Goal: Check status: Check status

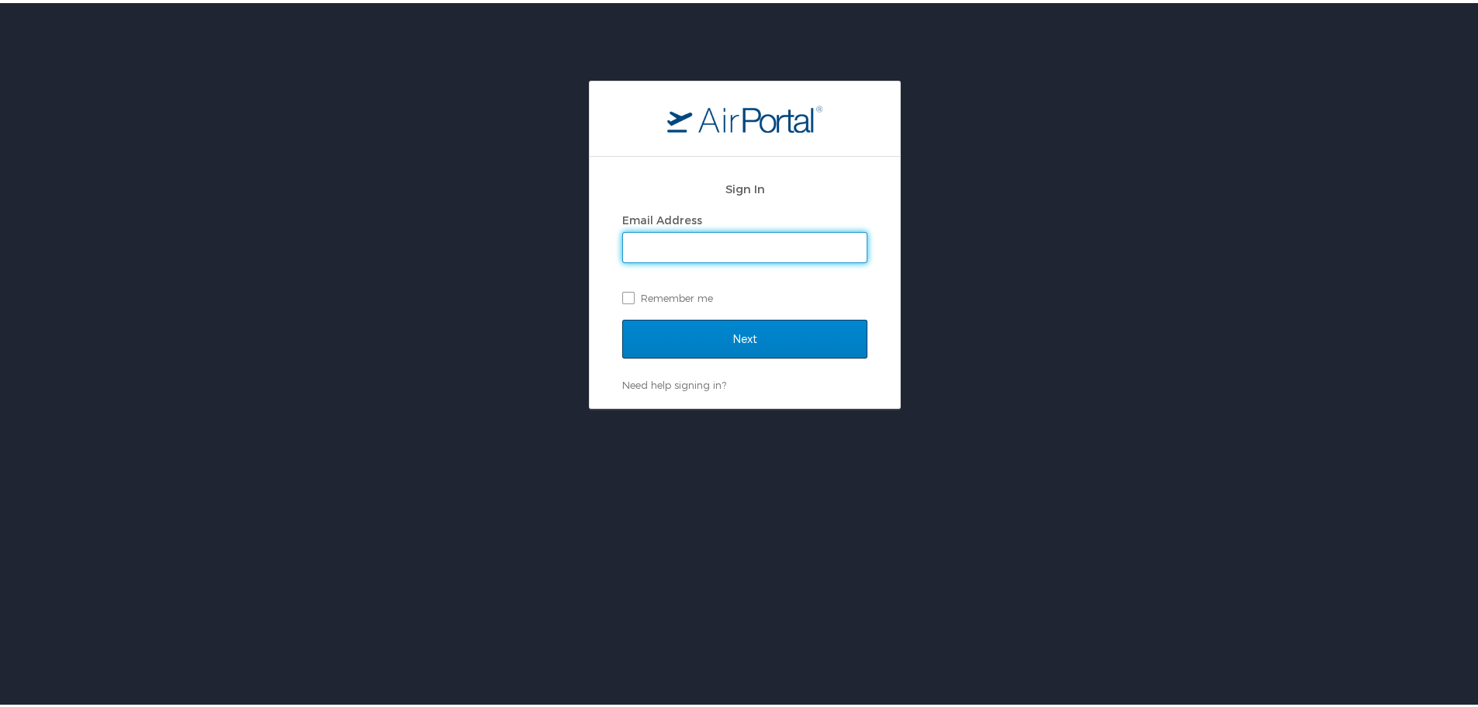
type input "[EMAIL_ADDRESS][PERSON_NAME][DOMAIN_NAME]"
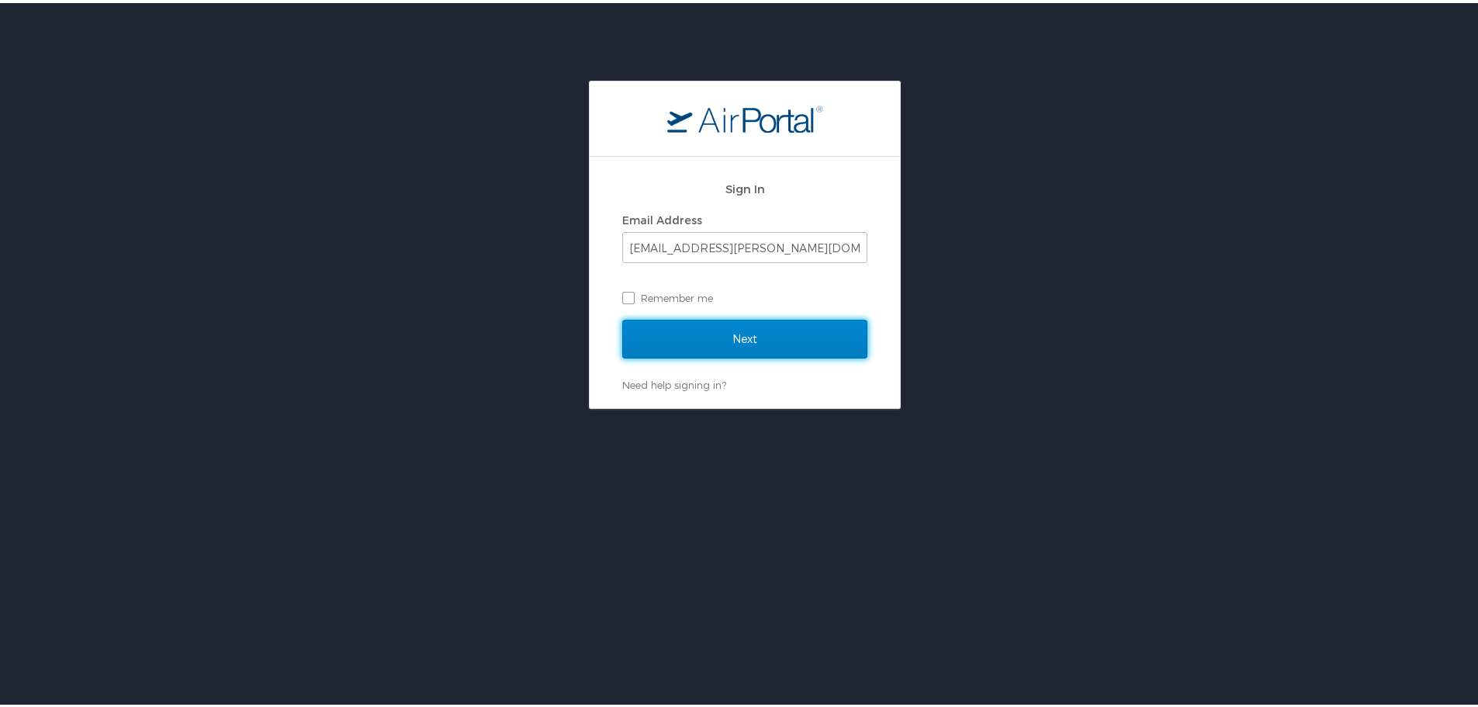
click at [698, 327] on input "Next" at bounding box center [744, 336] width 245 height 39
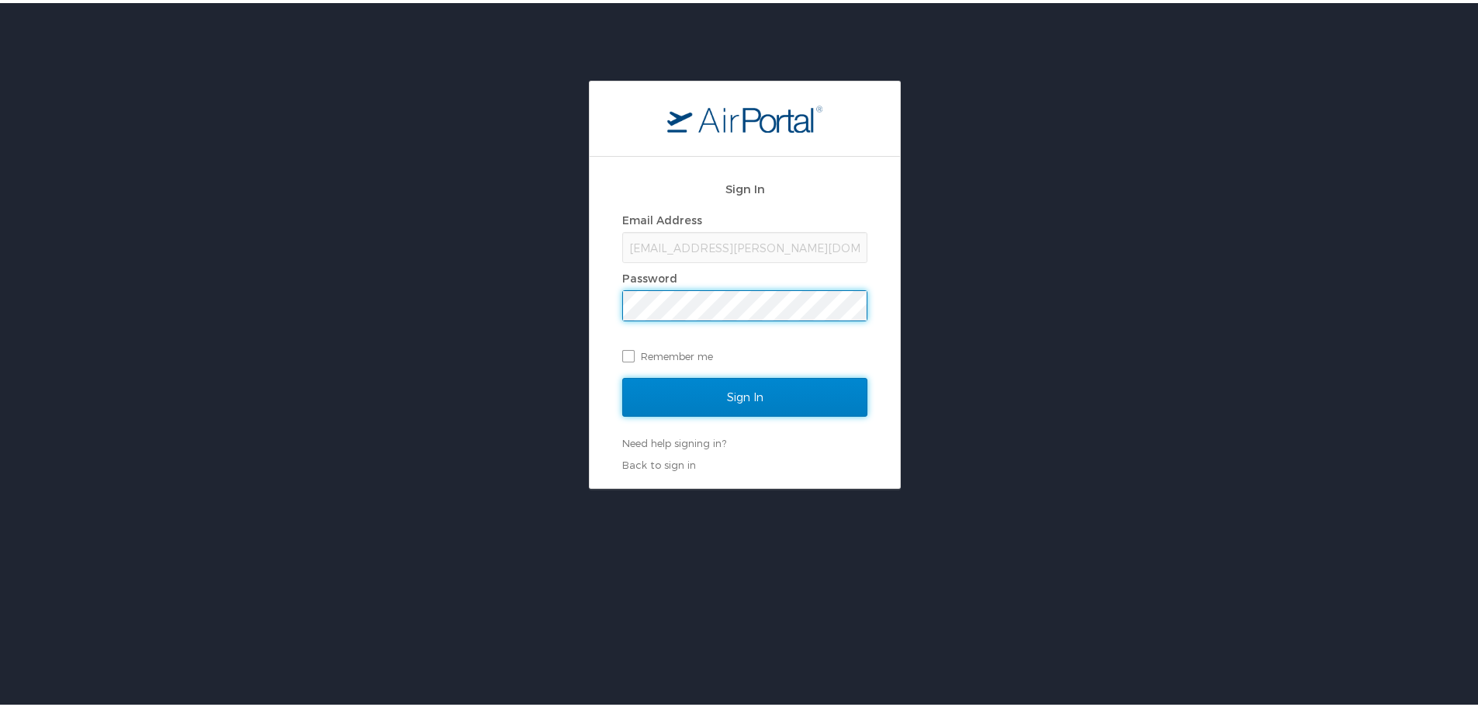
click at [731, 390] on input "Sign In" at bounding box center [744, 394] width 245 height 39
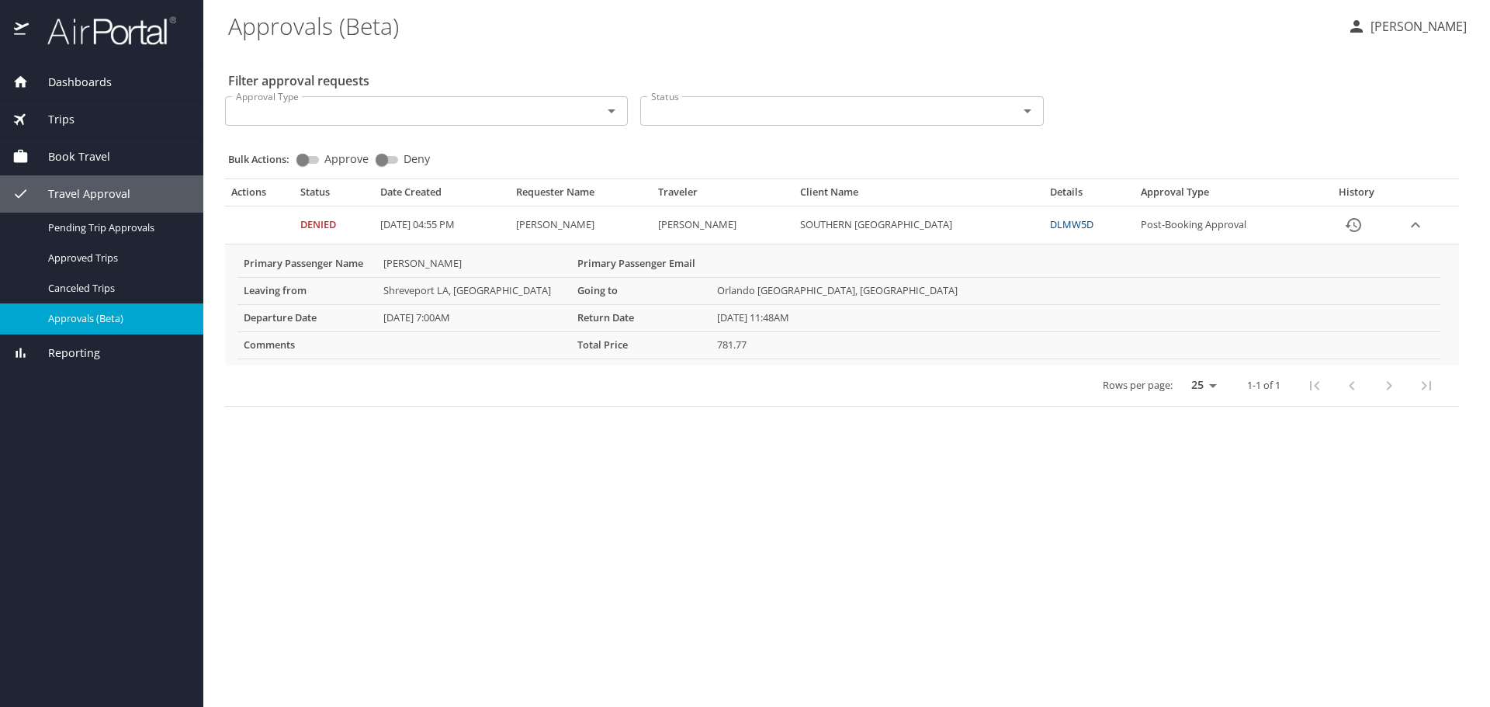
click at [81, 189] on span "Travel Approval" at bounding box center [80, 193] width 102 height 17
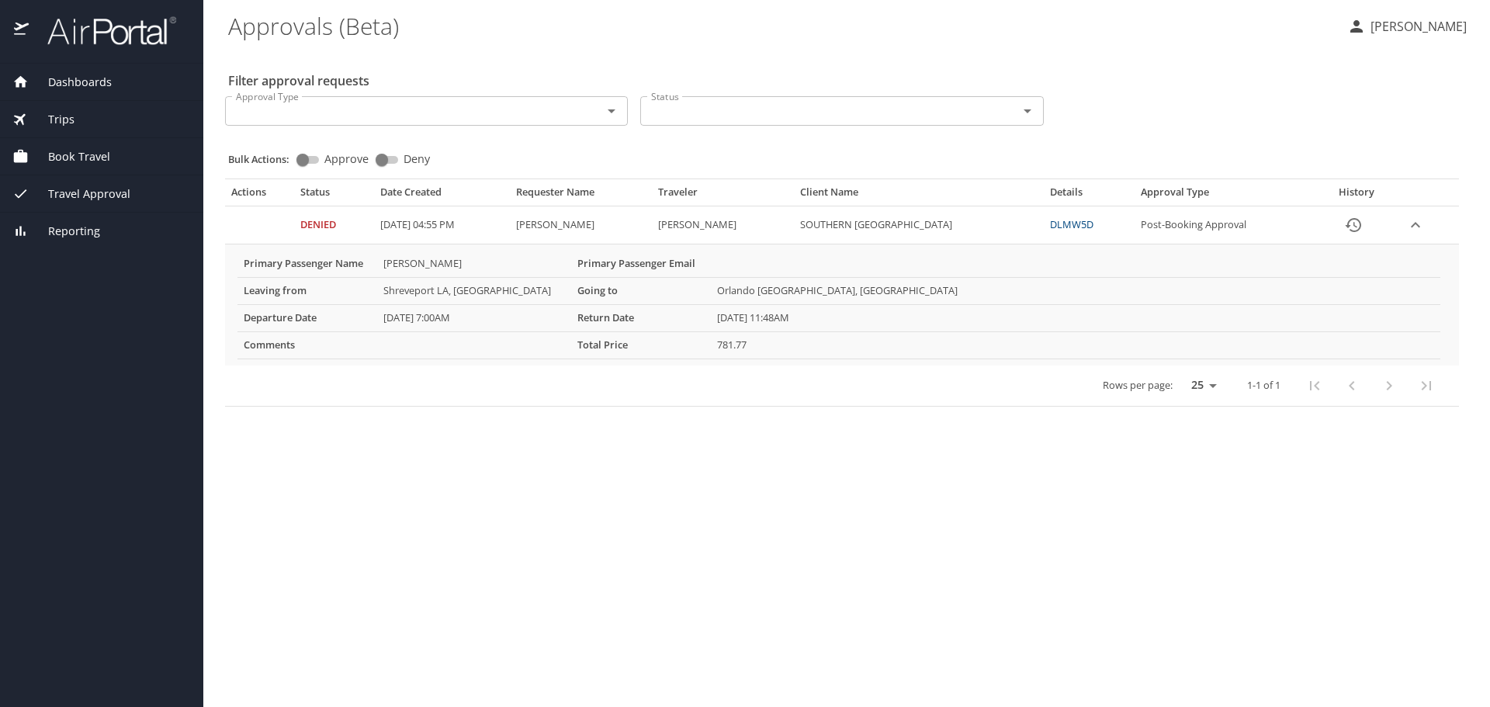
click at [84, 194] on span "Travel Approval" at bounding box center [80, 193] width 102 height 17
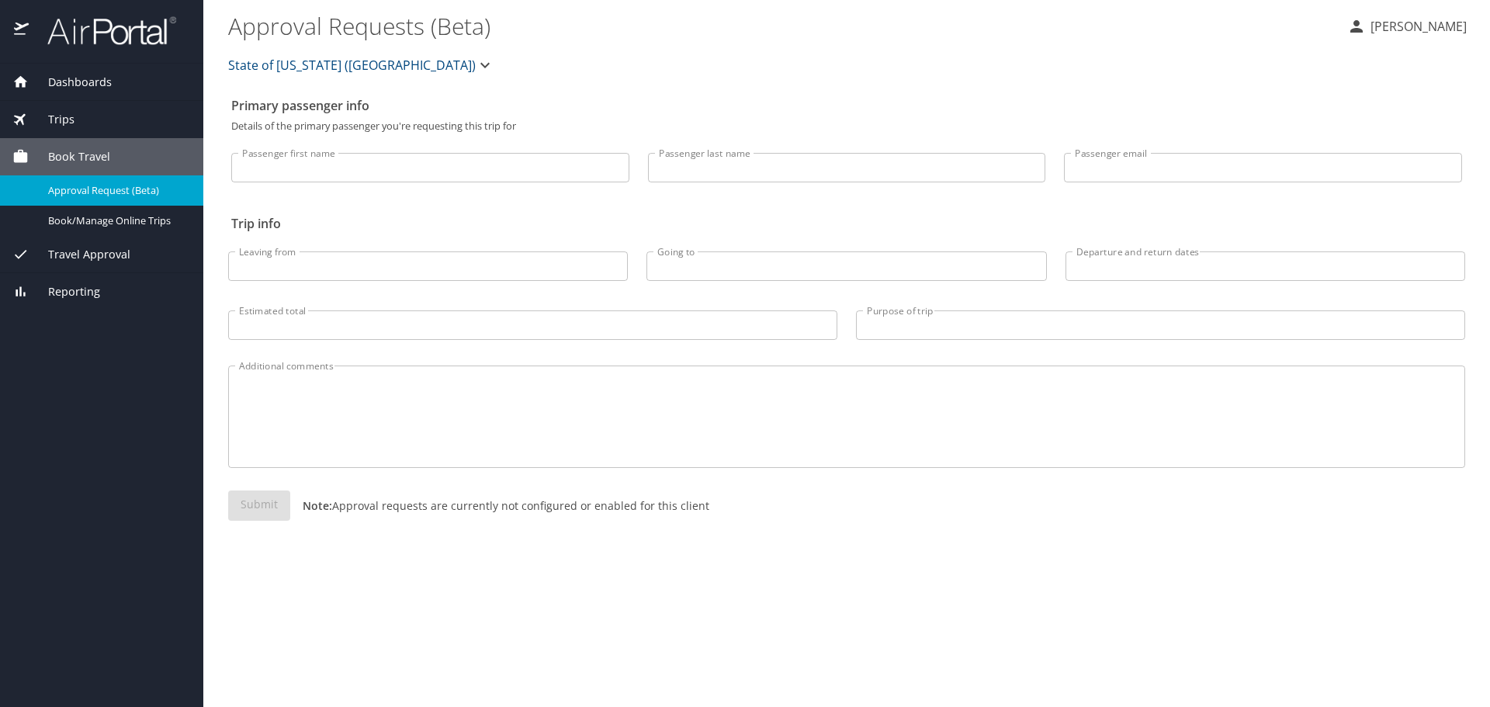
click at [90, 255] on span "Travel Approval" at bounding box center [80, 254] width 102 height 17
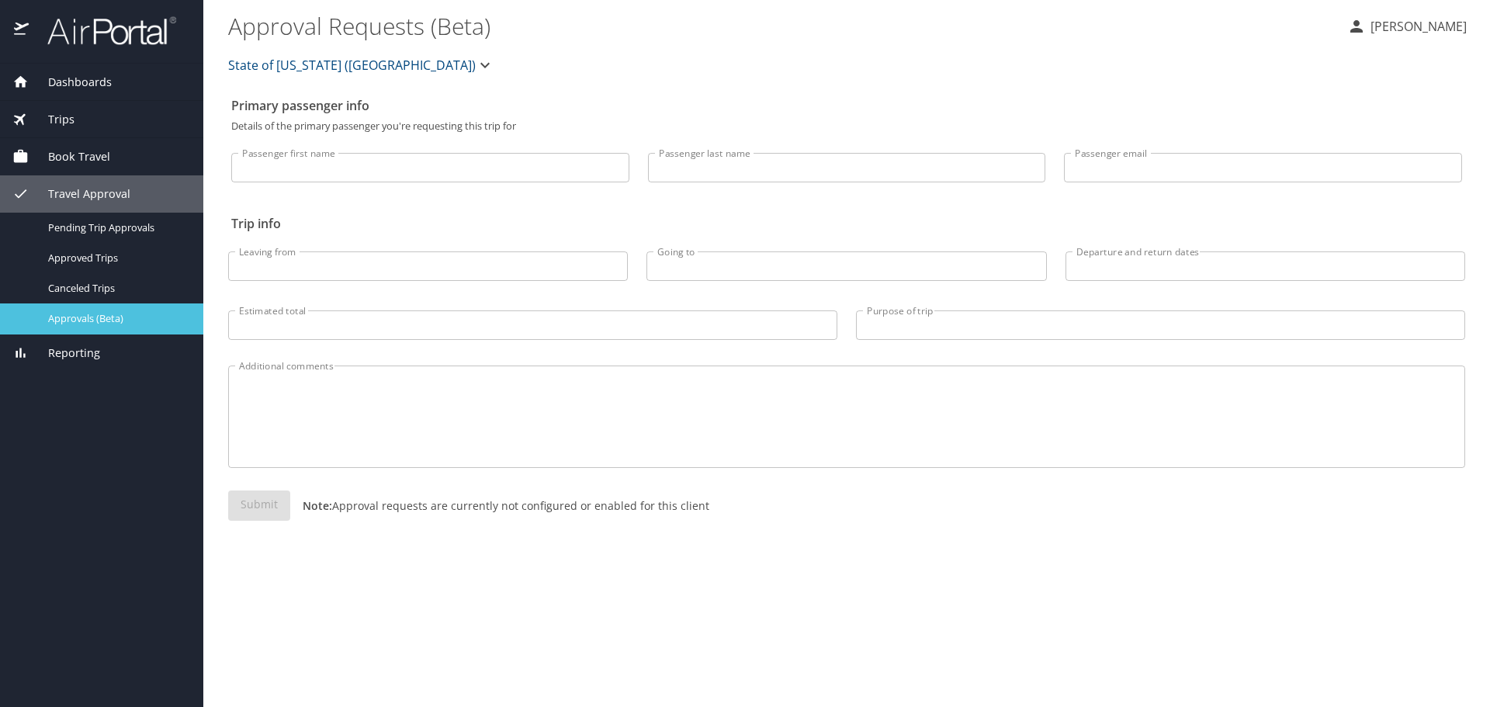
click at [91, 310] on div "Approvals (Beta)" at bounding box center [101, 319] width 178 height 18
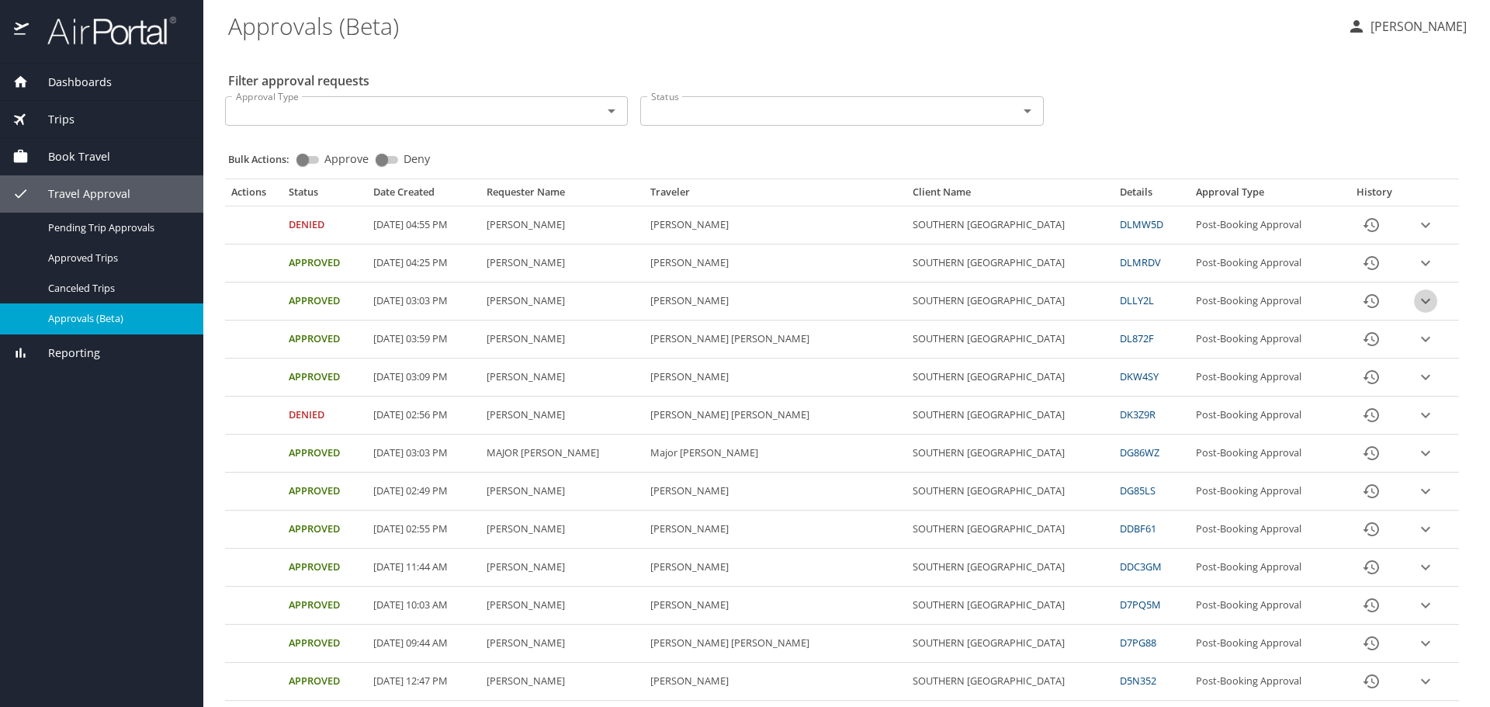
click at [1416, 299] on icon "expand row" at bounding box center [1425, 301] width 19 height 19
